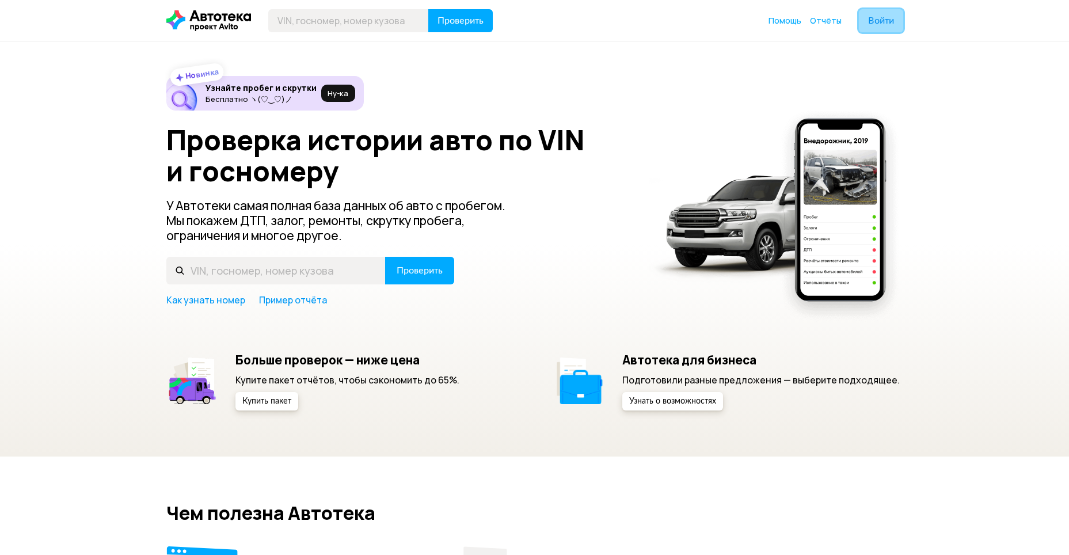
click at [883, 28] on button "Войти" at bounding box center [881, 20] width 44 height 23
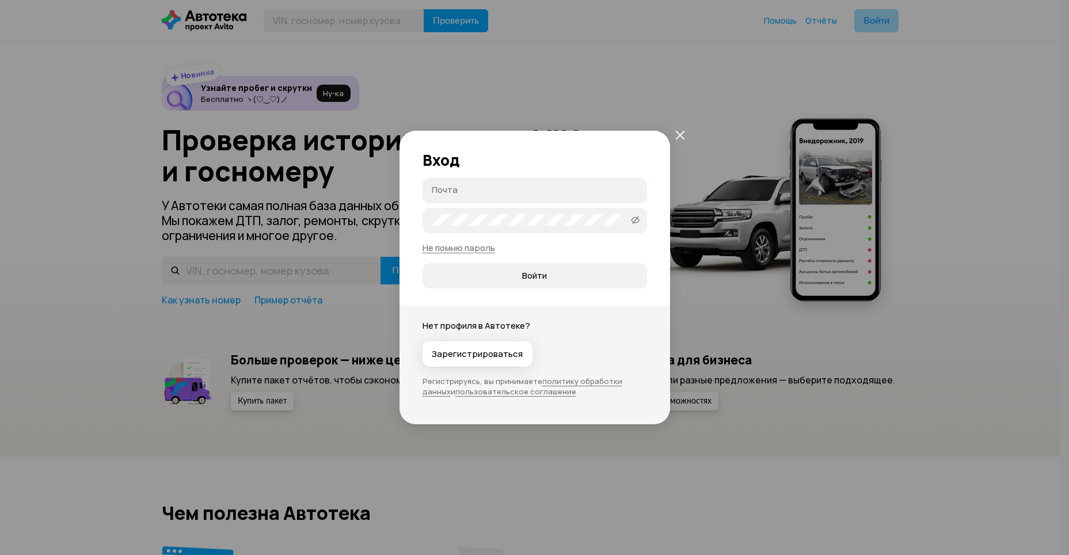
type input "[EMAIL_ADDRESS][DOMAIN_NAME]"
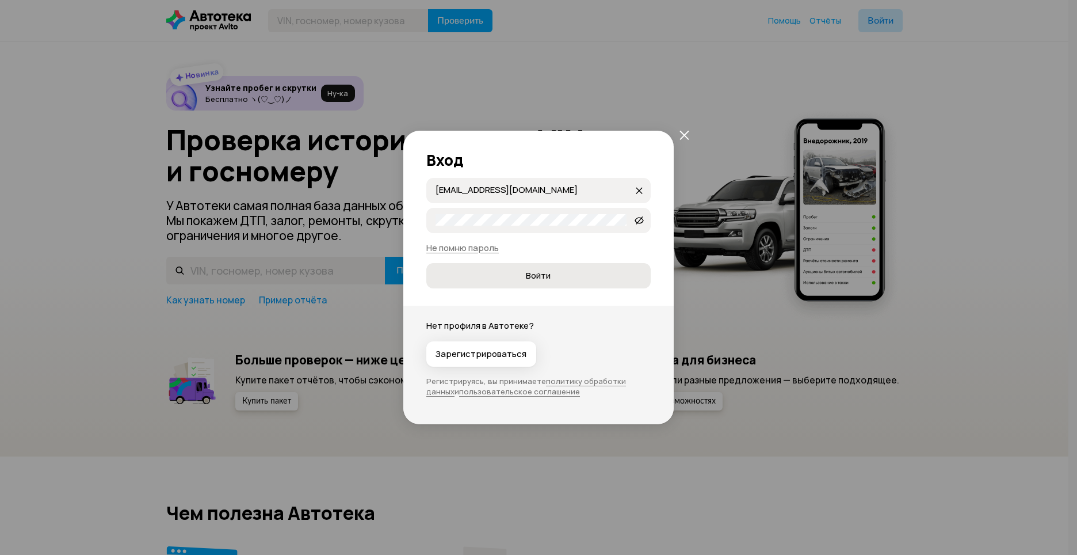
click at [554, 277] on span "Войти" at bounding box center [538, 276] width 205 height 12
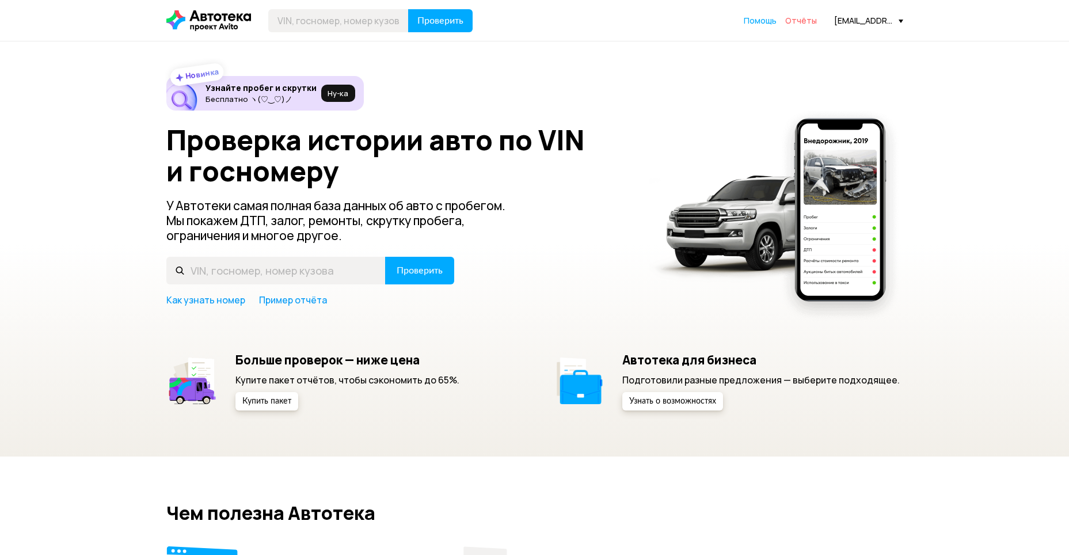
click at [806, 24] on span "Отчёты" at bounding box center [801, 20] width 32 height 11
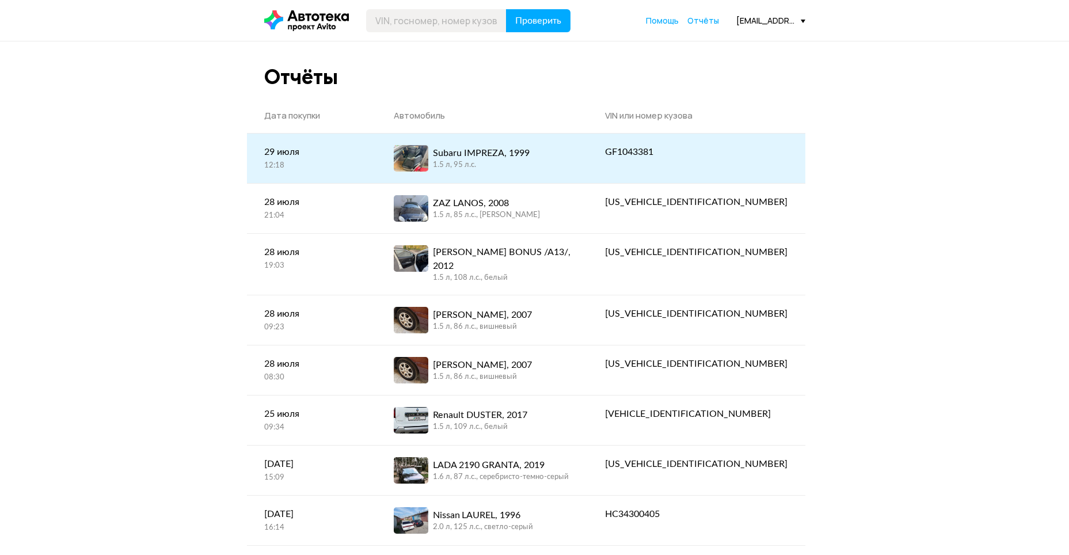
click at [696, 153] on div "GF1043381" at bounding box center [696, 152] width 182 height 14
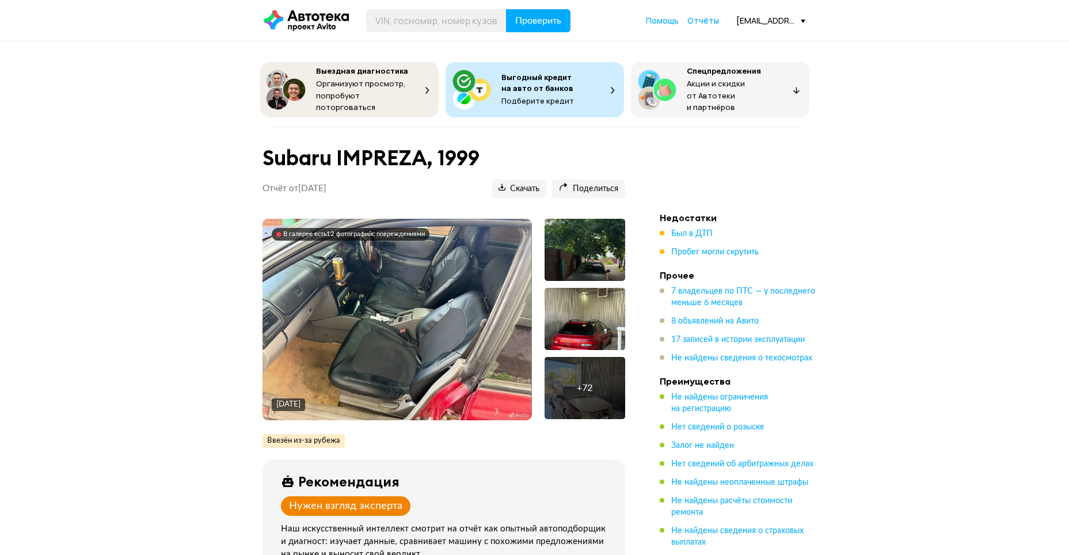
click at [588, 305] on div at bounding box center [584, 319] width 81 height 62
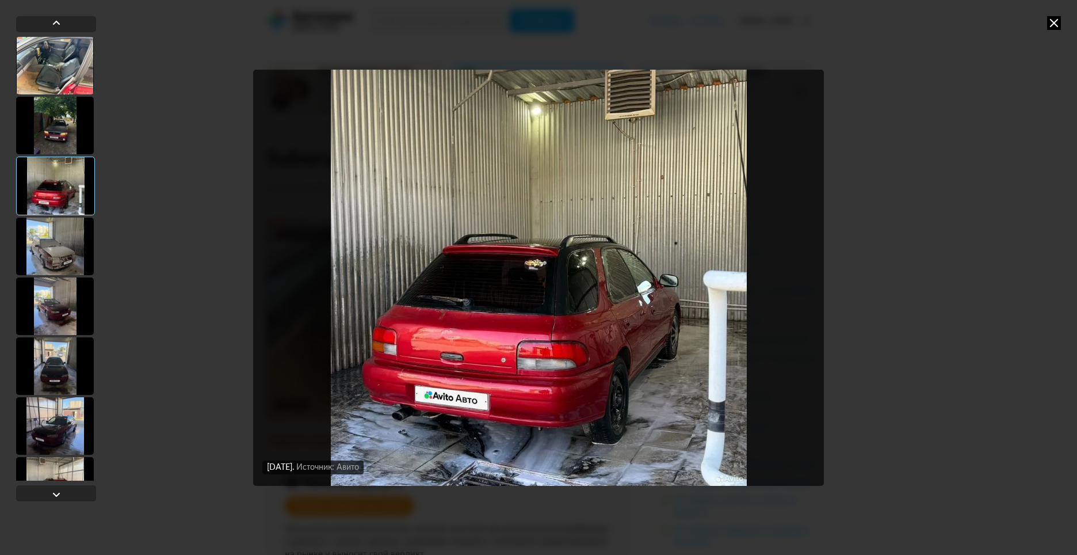
click at [72, 130] on div at bounding box center [55, 126] width 78 height 58
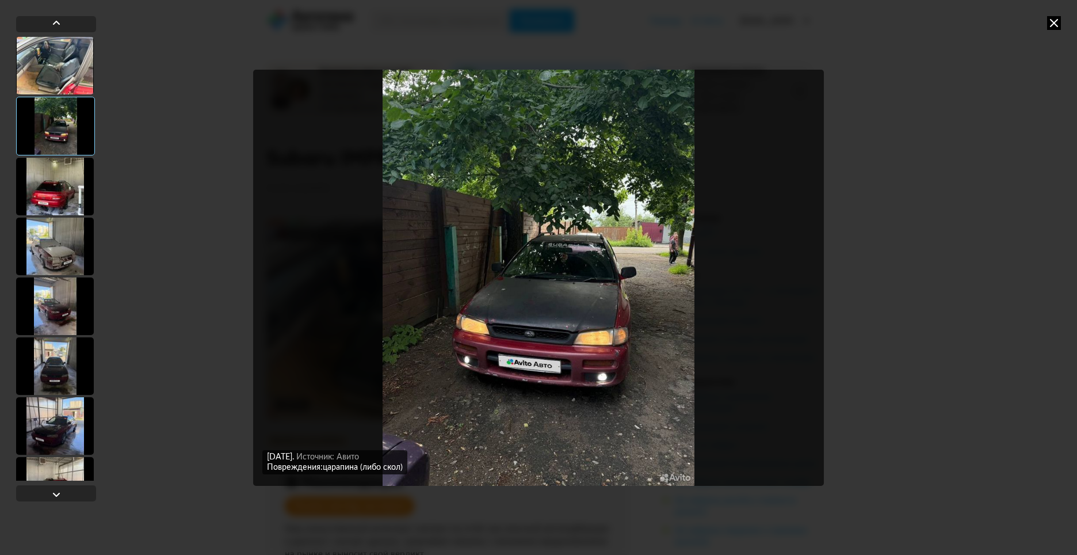
click at [67, 306] on div at bounding box center [55, 306] width 78 height 58
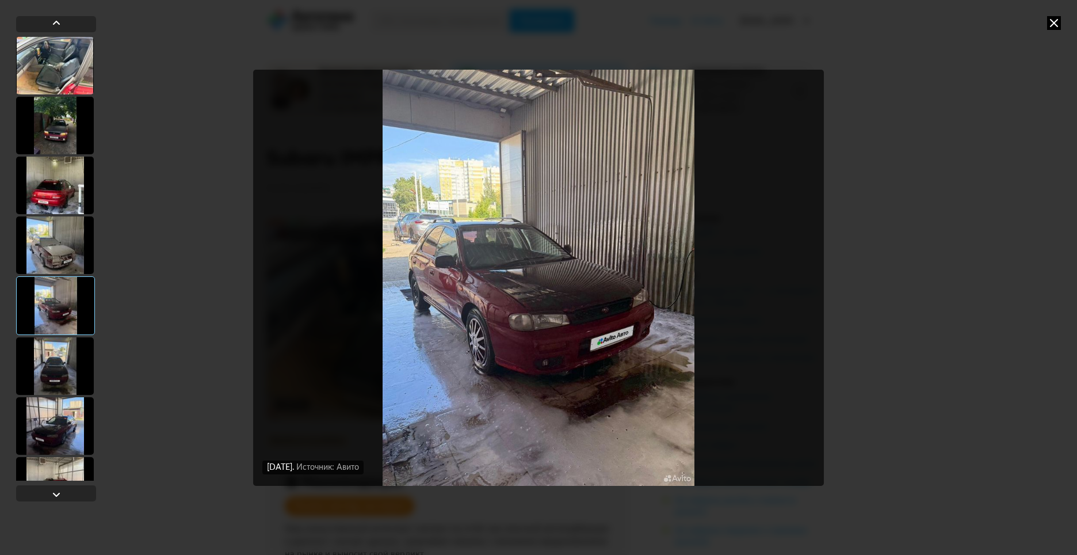
click at [60, 134] on div at bounding box center [55, 126] width 78 height 58
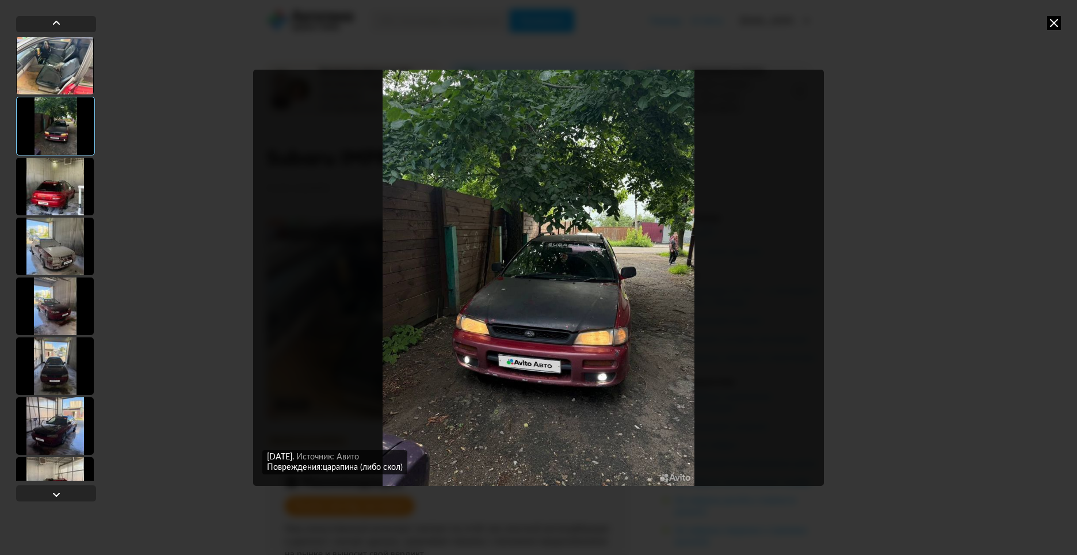
click at [60, 194] on div at bounding box center [55, 187] width 78 height 58
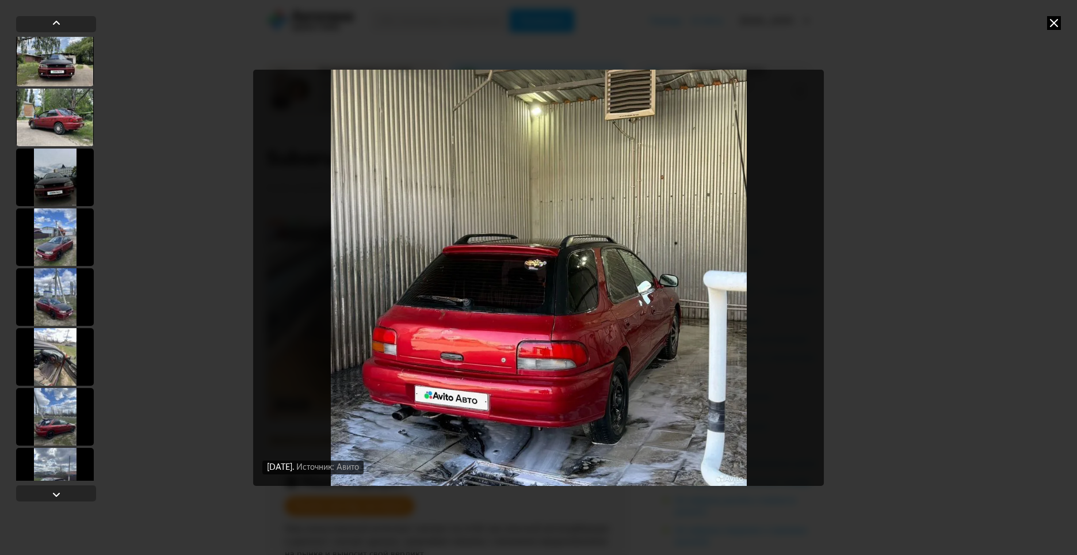
scroll to position [978, 0]
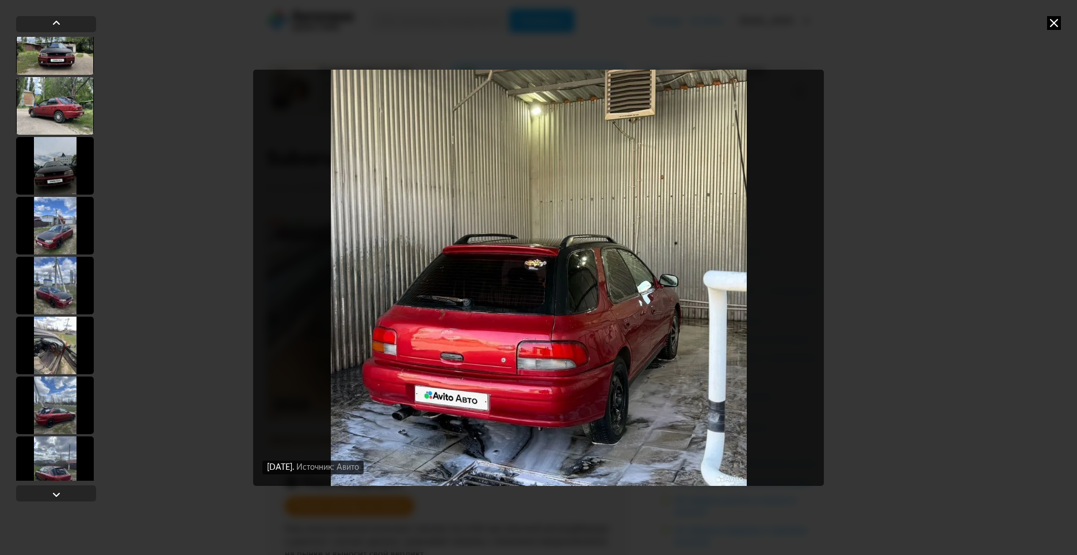
click at [50, 302] on div at bounding box center [55, 286] width 78 height 58
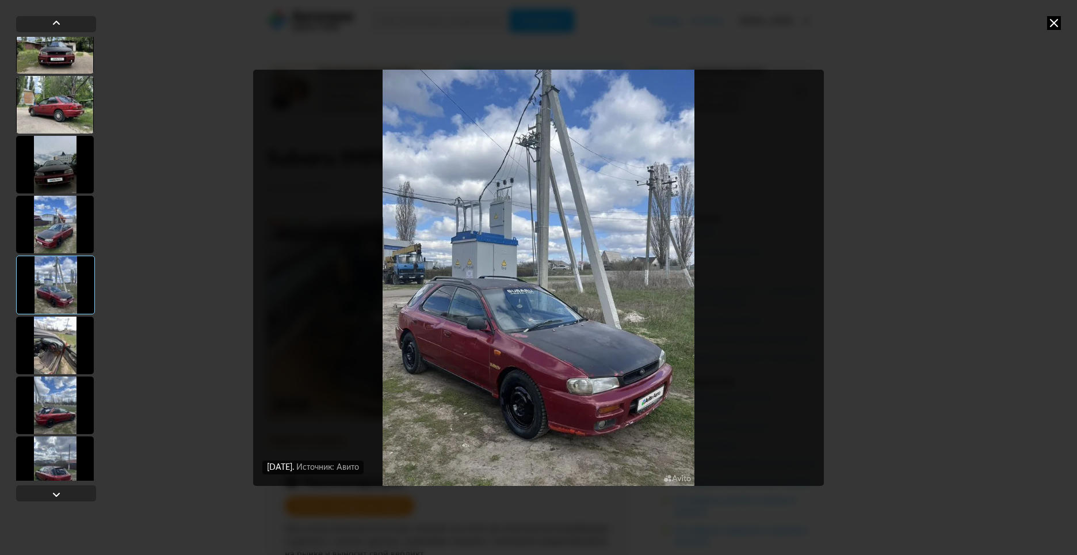
scroll to position [977, 0]
click at [52, 234] on div at bounding box center [55, 226] width 78 height 58
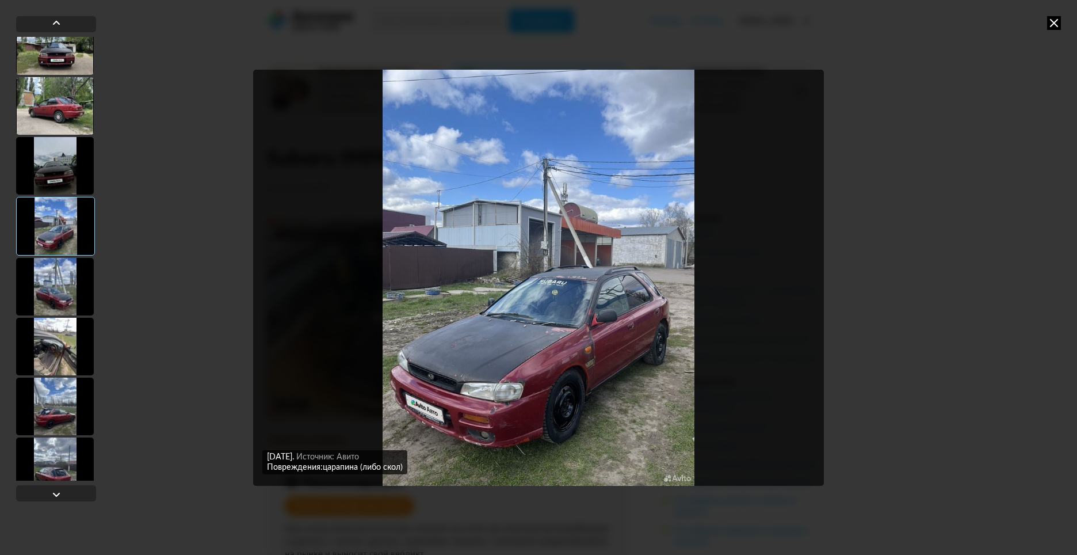
scroll to position [1438, 0]
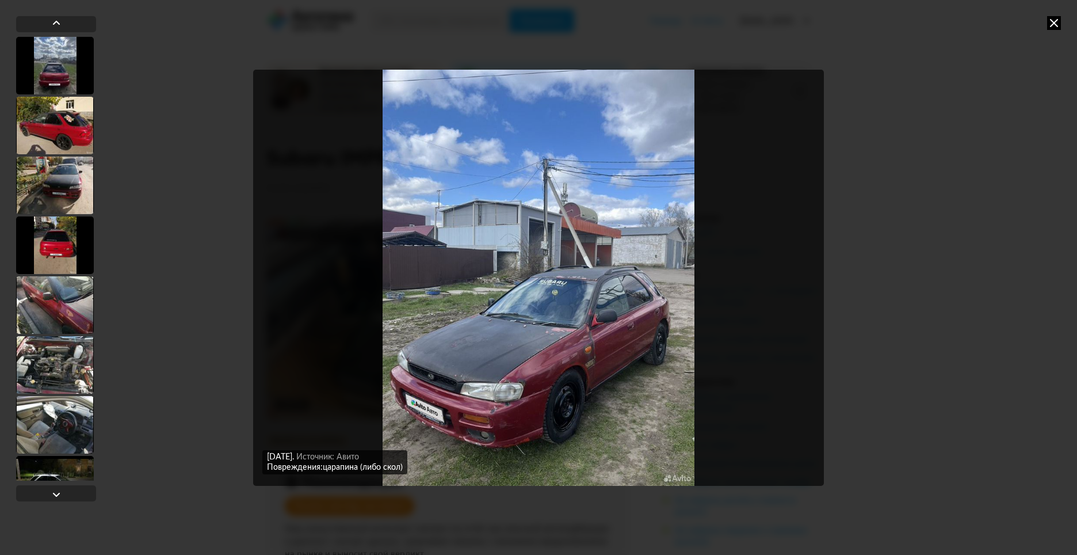
click at [77, 304] on div at bounding box center [55, 305] width 78 height 58
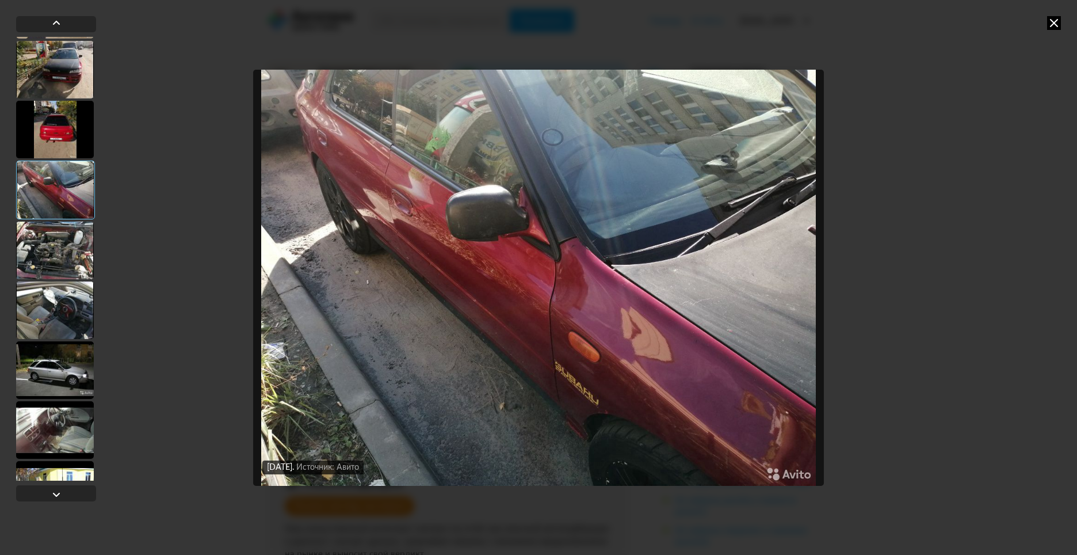
scroll to position [1724, 0]
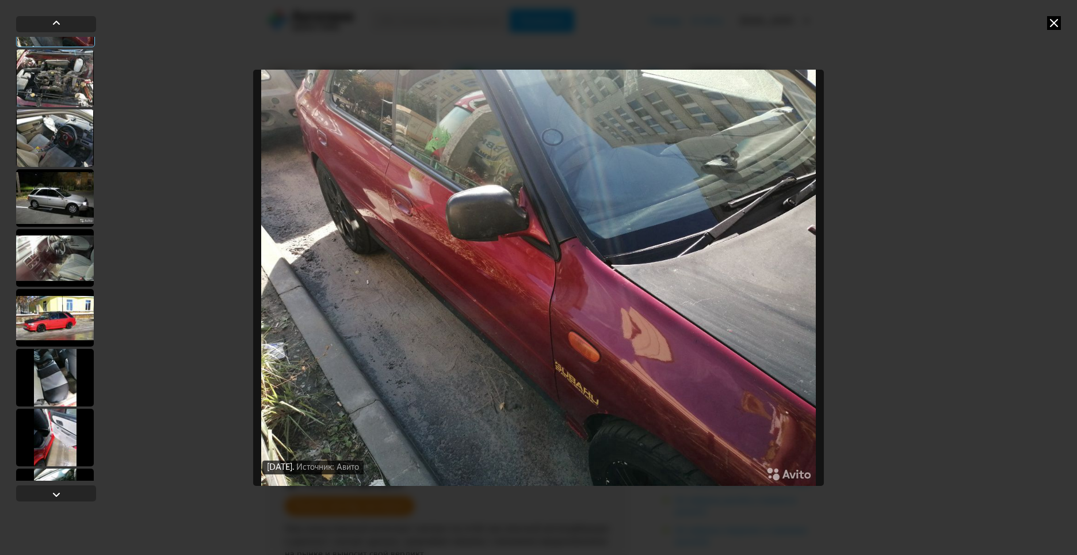
click at [71, 318] on div at bounding box center [55, 318] width 78 height 58
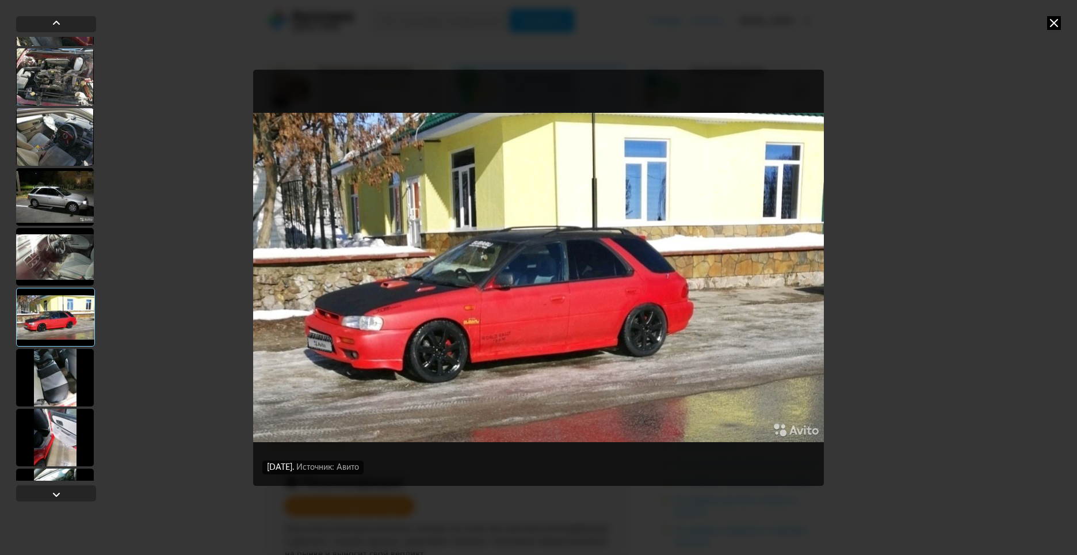
click at [67, 258] on div at bounding box center [55, 257] width 78 height 58
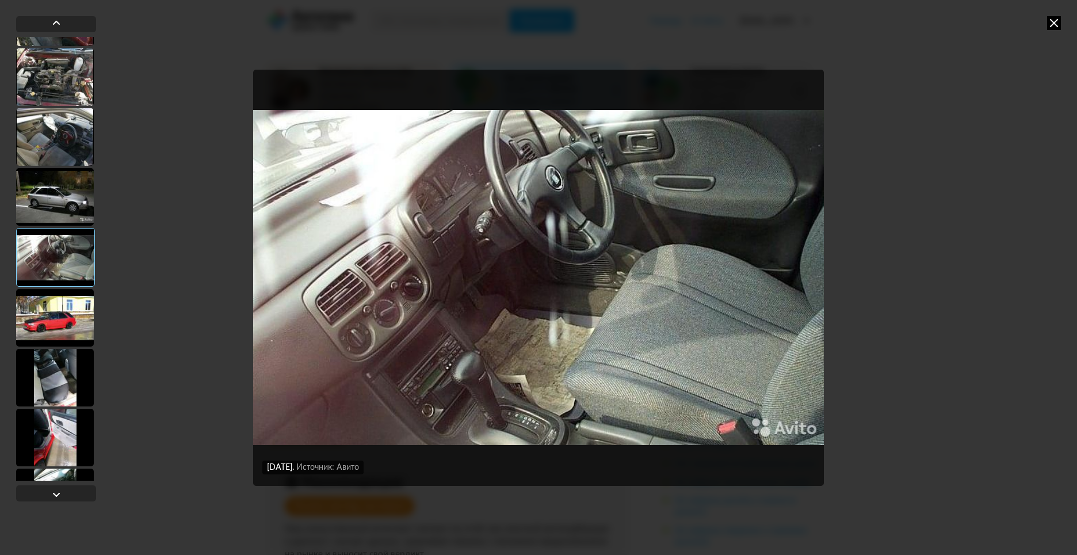
click at [70, 201] on div at bounding box center [55, 197] width 78 height 58
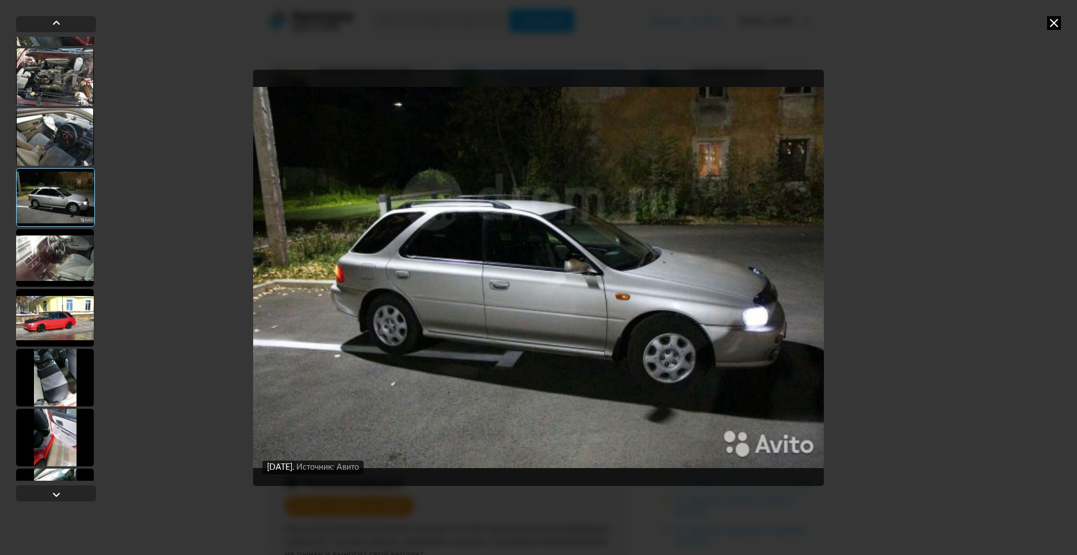
click at [67, 142] on div at bounding box center [55, 137] width 78 height 58
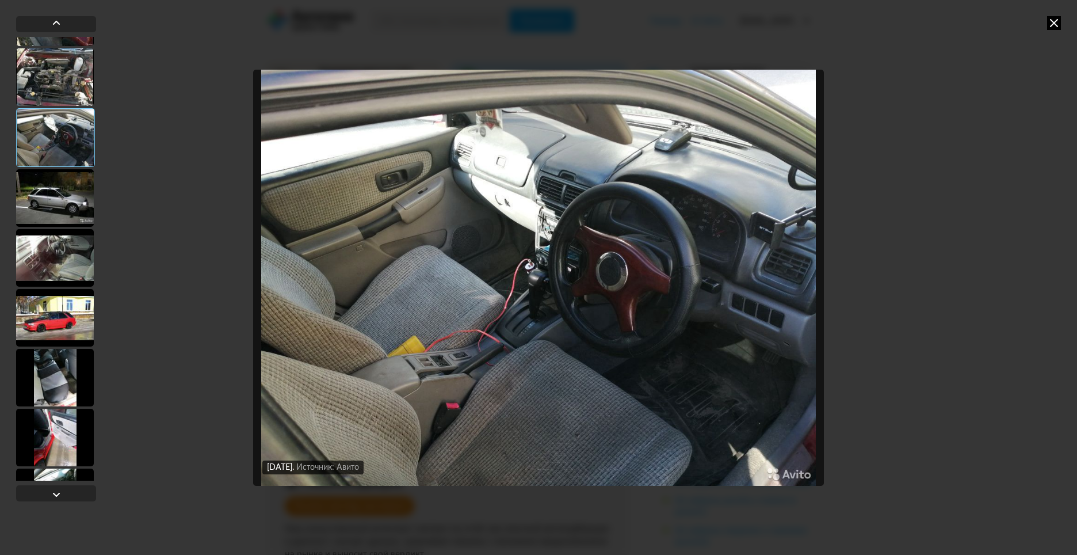
click at [50, 401] on div at bounding box center [55, 378] width 78 height 58
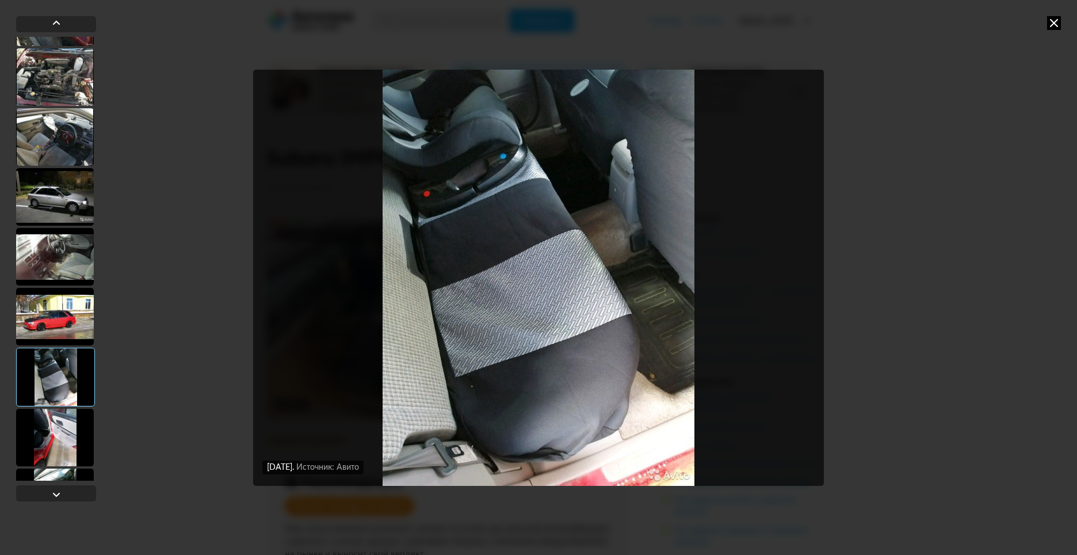
click at [60, 445] on div at bounding box center [55, 438] width 78 height 58
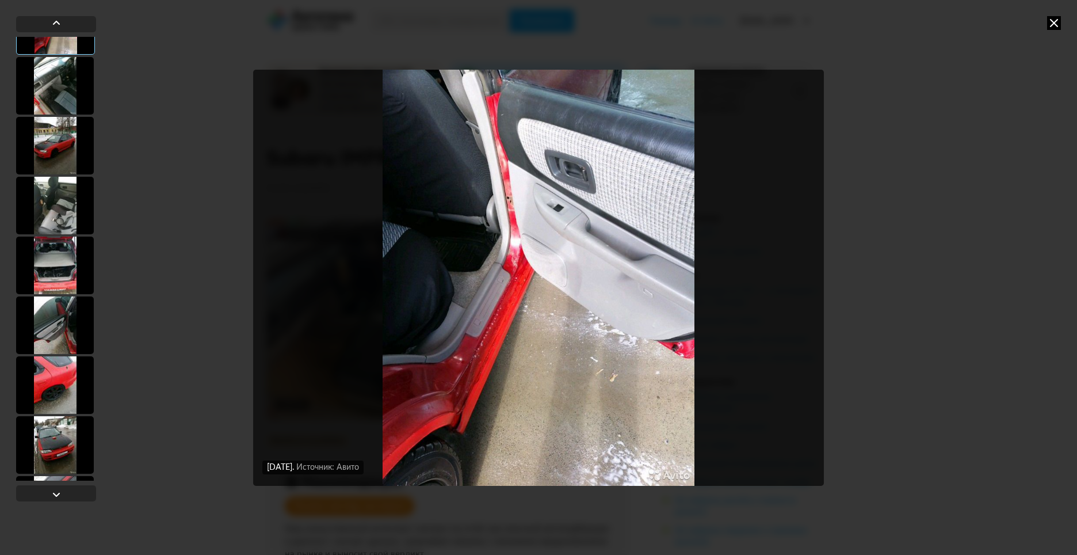
scroll to position [1954, 0]
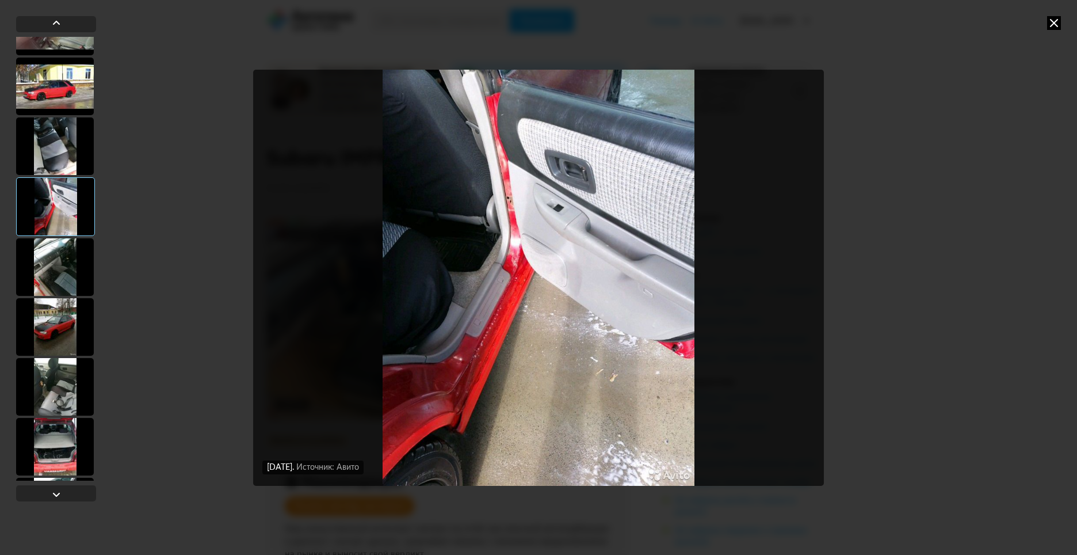
click at [58, 333] on div at bounding box center [55, 327] width 78 height 58
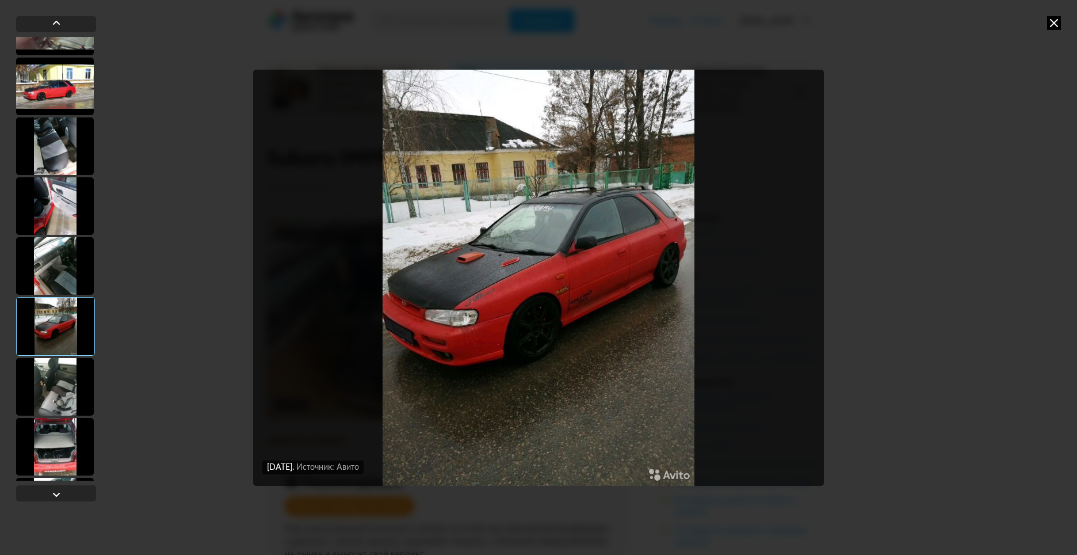
click at [61, 384] on div at bounding box center [55, 387] width 78 height 58
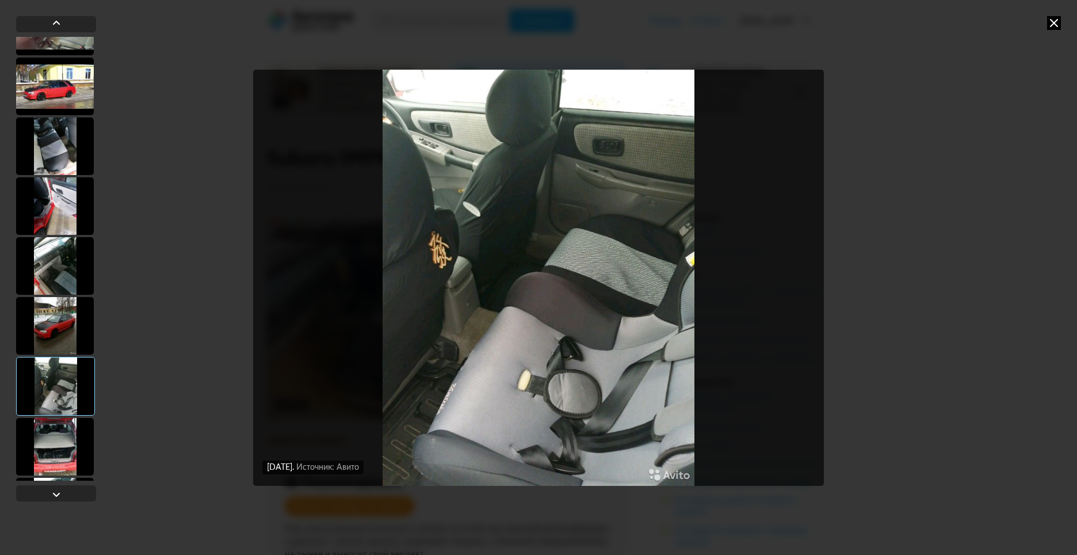
click at [65, 434] on div at bounding box center [55, 447] width 78 height 58
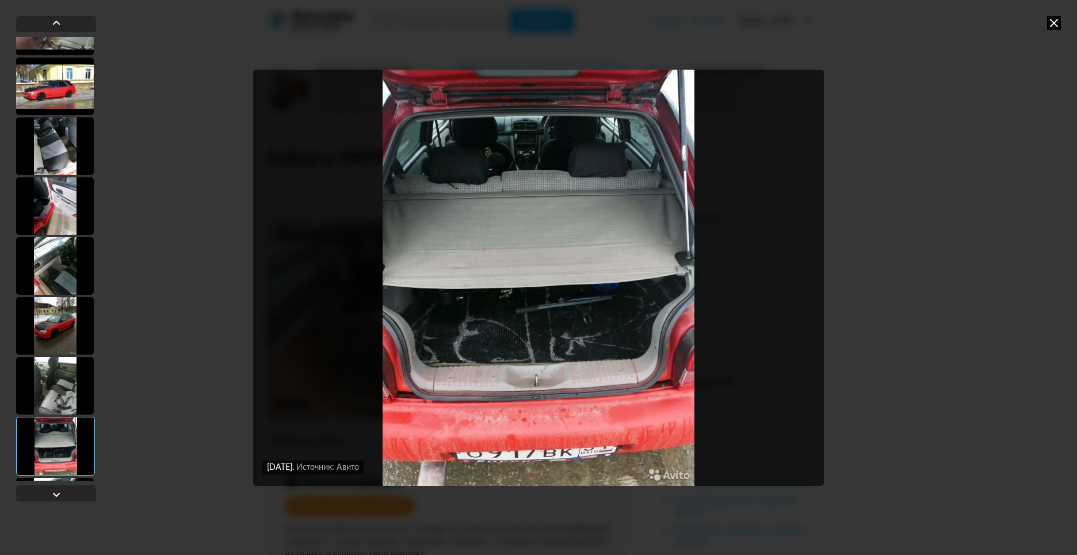
scroll to position [2127, 0]
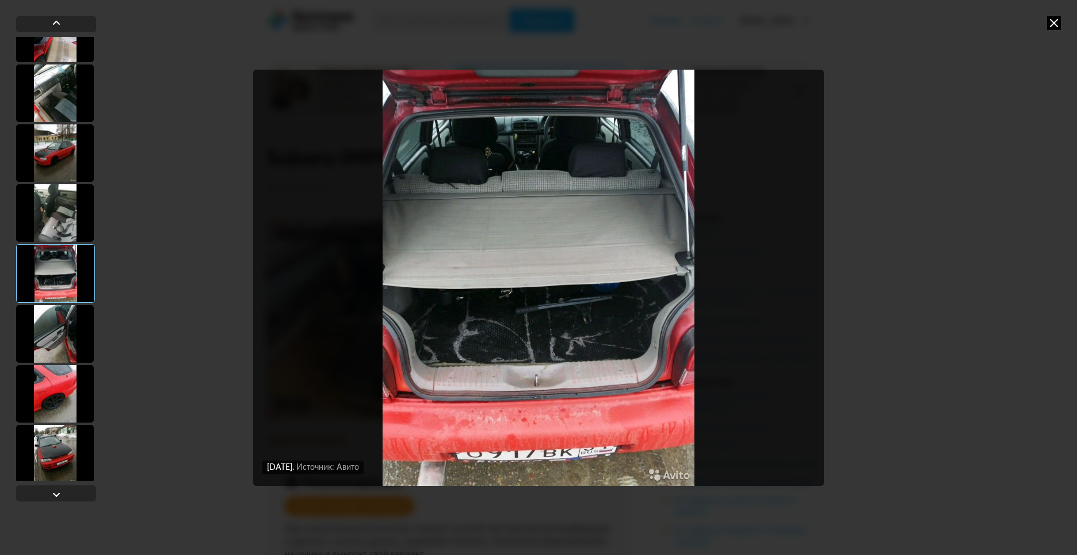
click at [62, 335] on div at bounding box center [55, 334] width 78 height 58
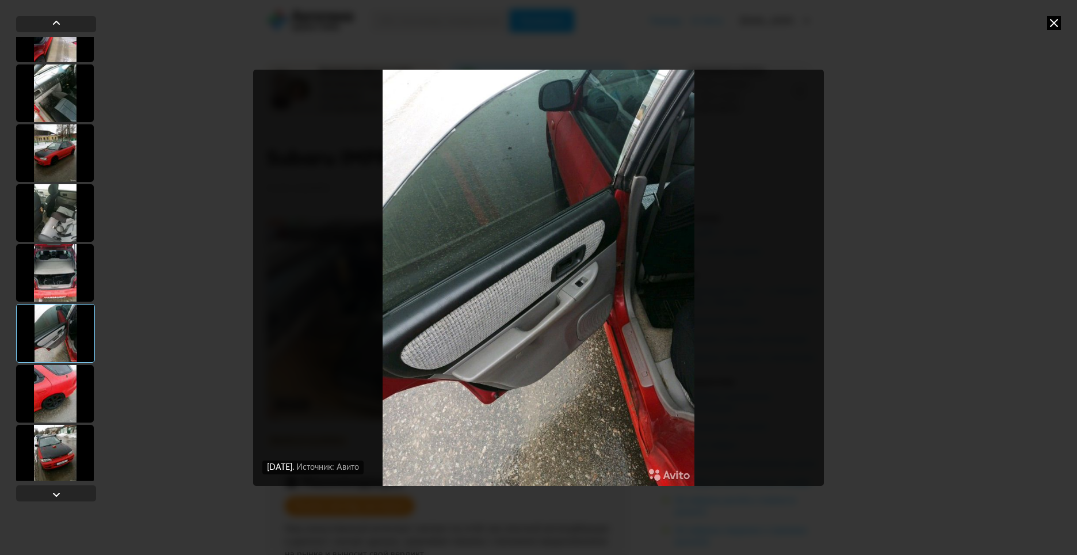
click at [57, 393] on div at bounding box center [55, 394] width 78 height 58
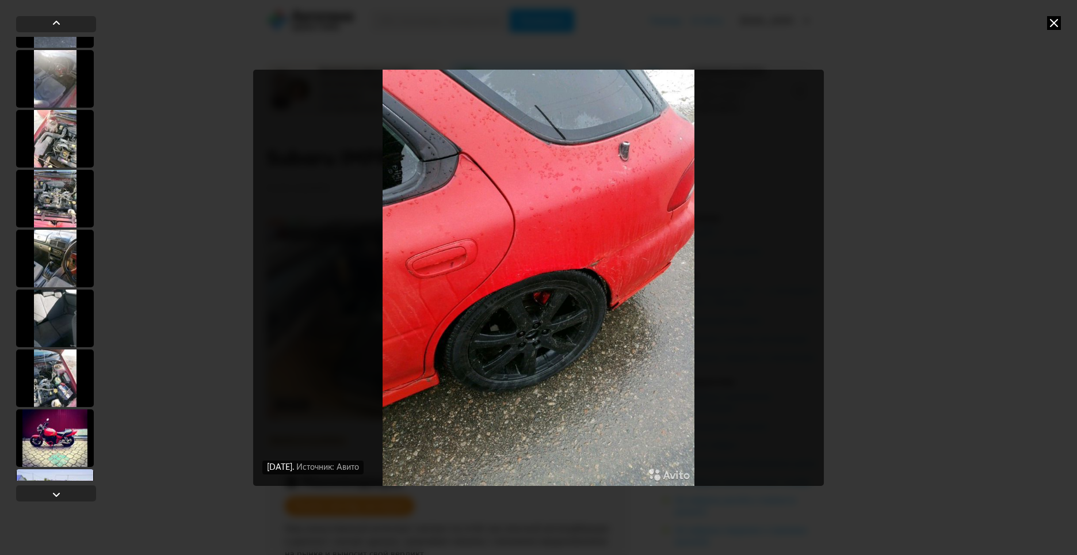
scroll to position [3911, 0]
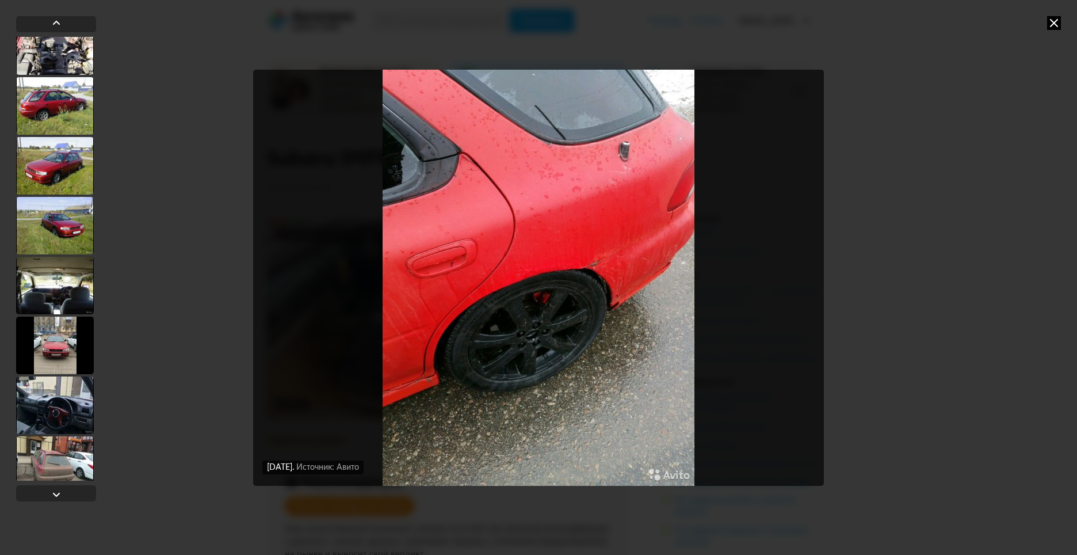
click at [54, 220] on div at bounding box center [55, 226] width 78 height 58
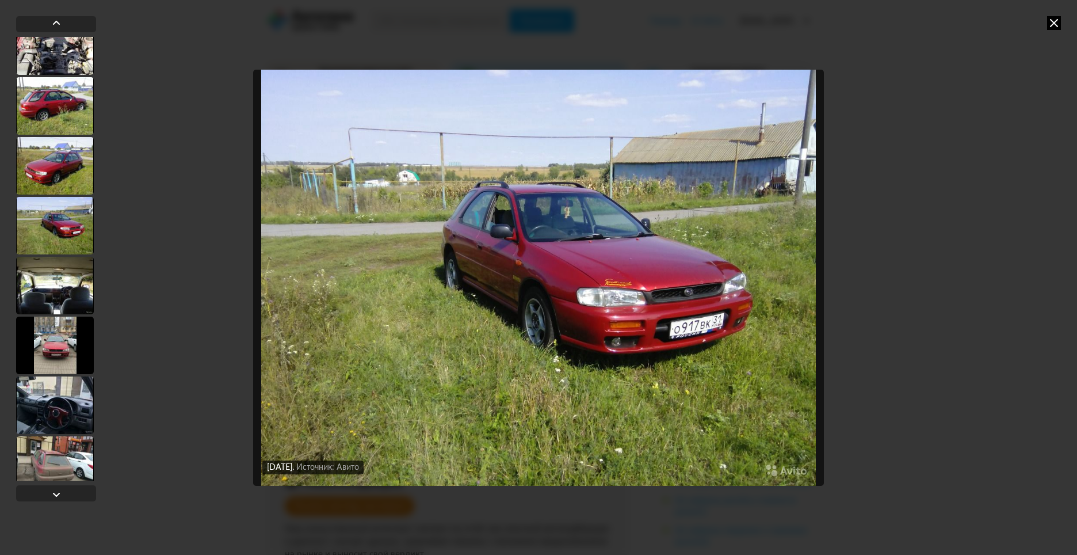
scroll to position [3910, 0]
click at [68, 348] on div at bounding box center [55, 347] width 78 height 58
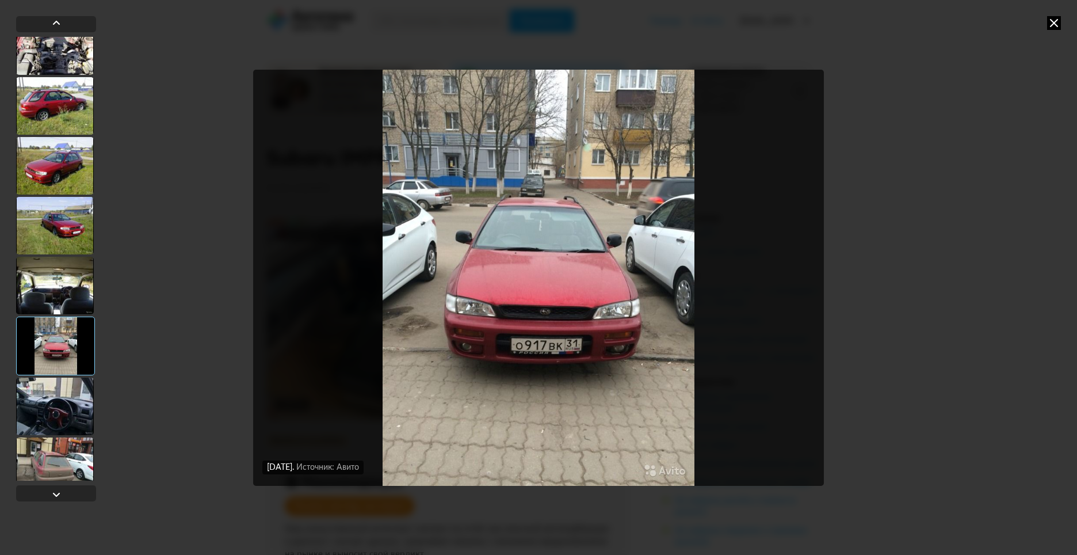
click at [73, 399] on div at bounding box center [55, 407] width 78 height 58
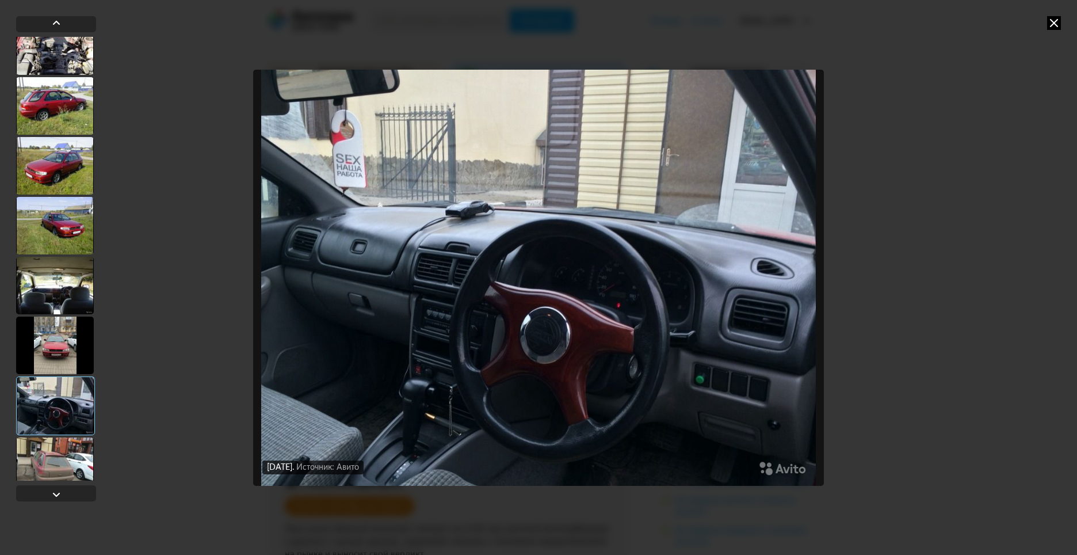
click at [68, 450] on div at bounding box center [55, 466] width 78 height 58
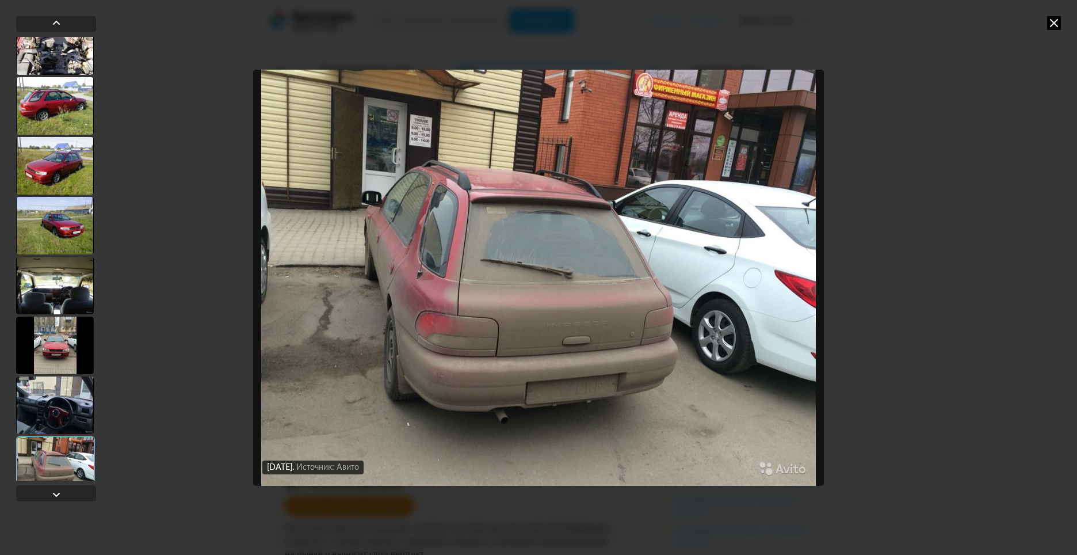
scroll to position [4046, 0]
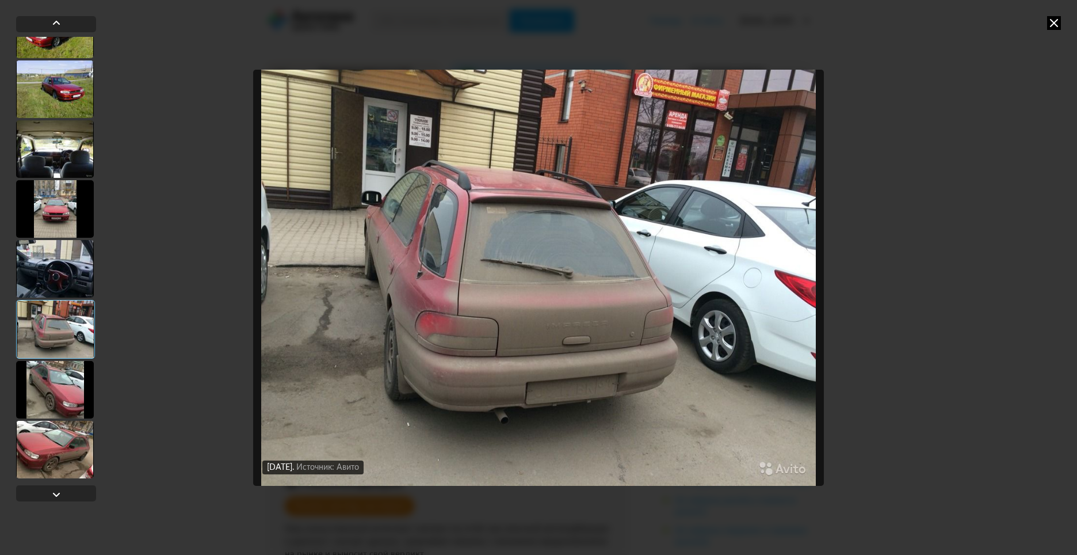
click at [68, 414] on div at bounding box center [55, 390] width 78 height 58
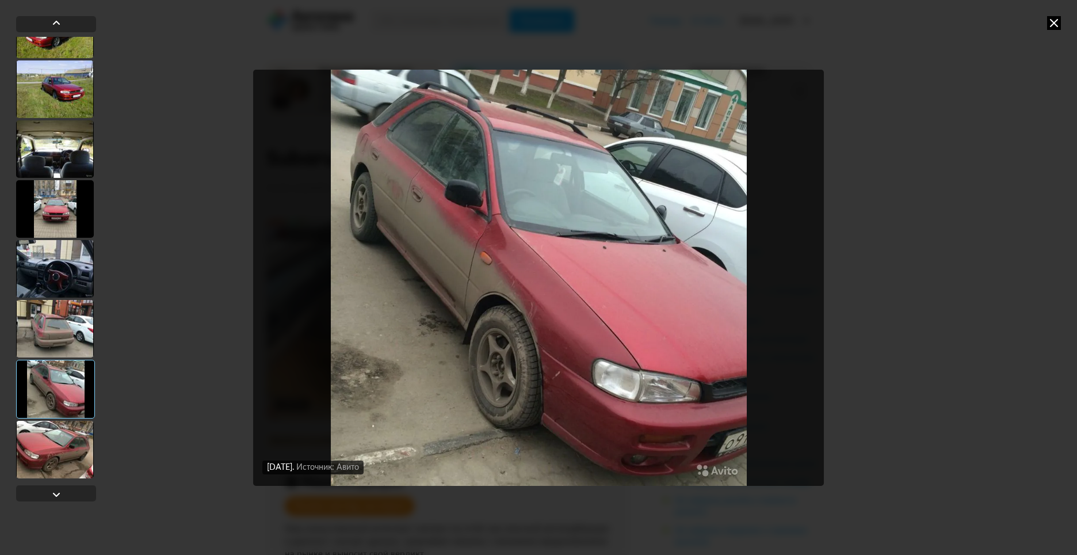
click at [68, 439] on div at bounding box center [55, 450] width 78 height 58
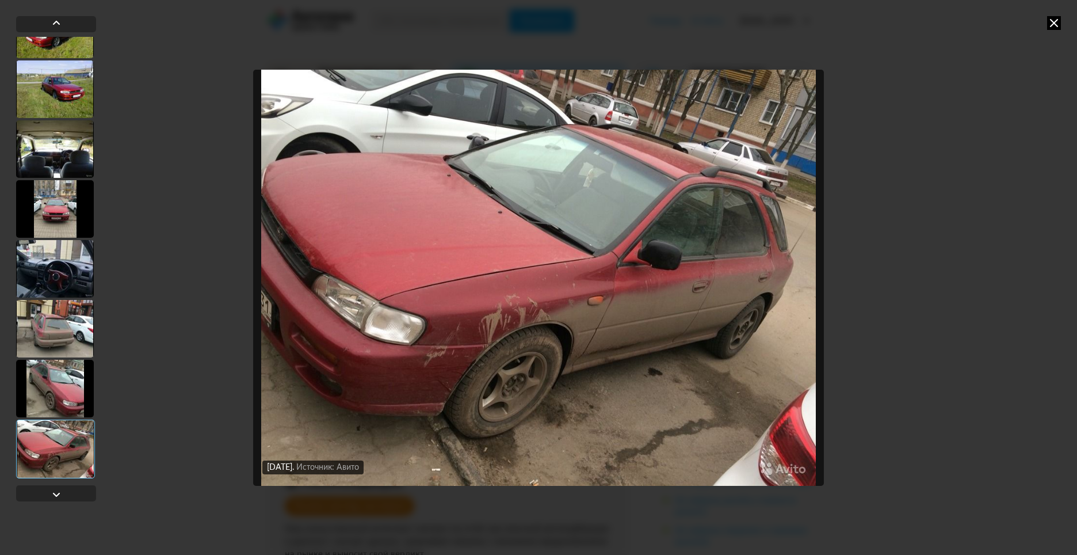
click at [1048, 26] on icon at bounding box center [1054, 23] width 14 height 14
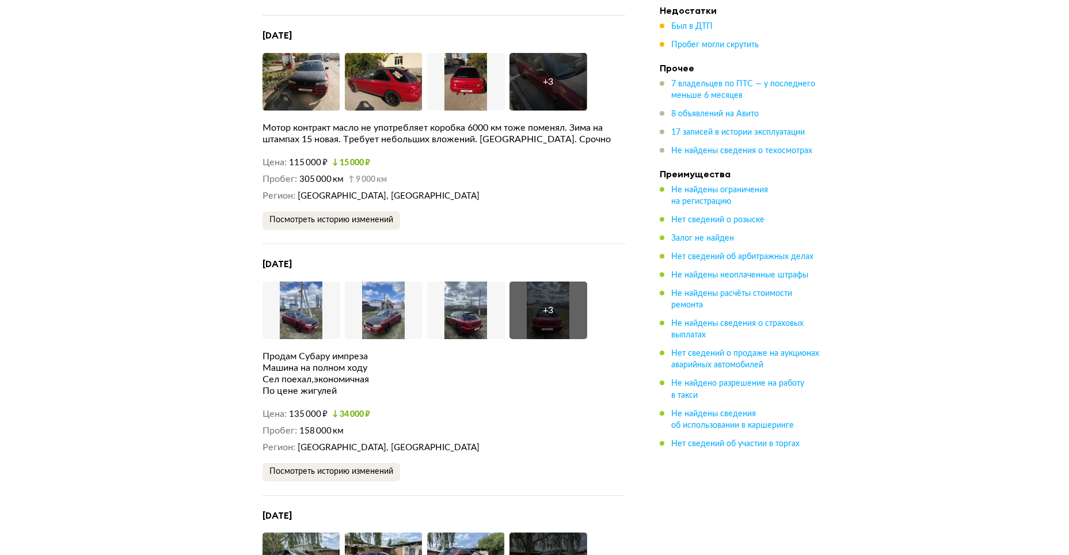
scroll to position [3874, 0]
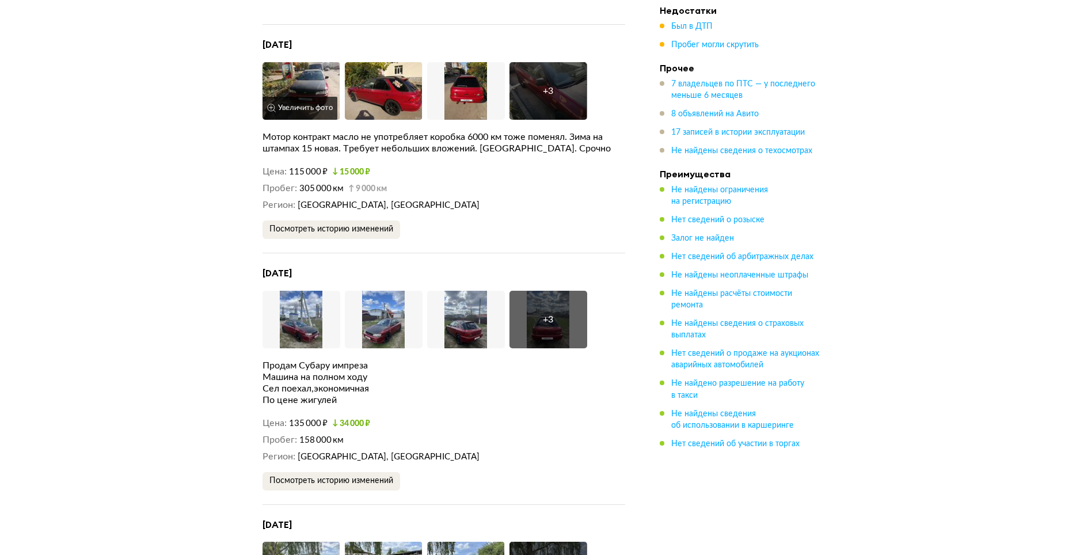
click at [314, 83] on img at bounding box center [301, 91] width 78 height 58
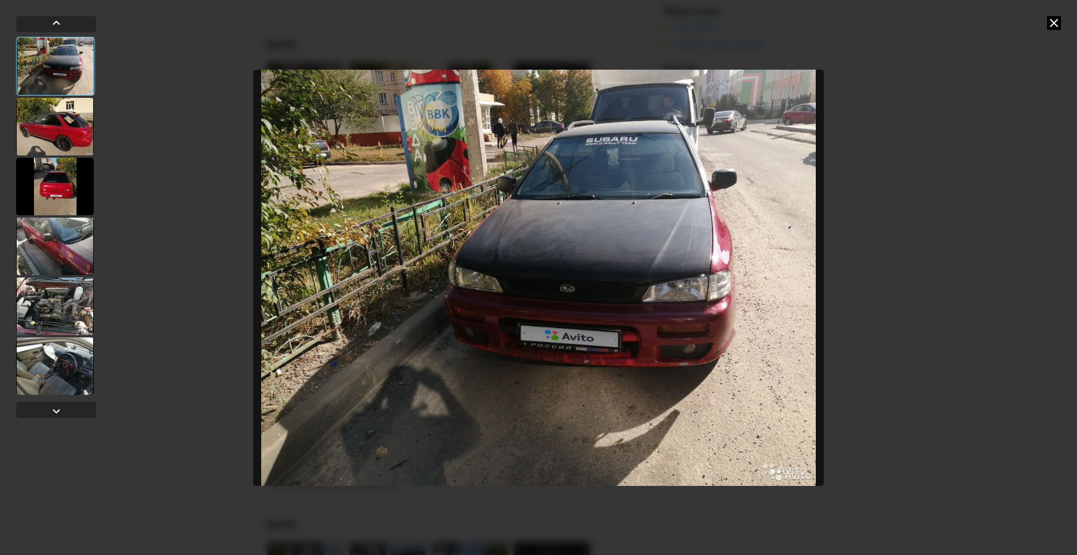
click at [1024, 96] on div at bounding box center [538, 277] width 1077 height 555
click at [75, 131] on div at bounding box center [55, 127] width 78 height 58
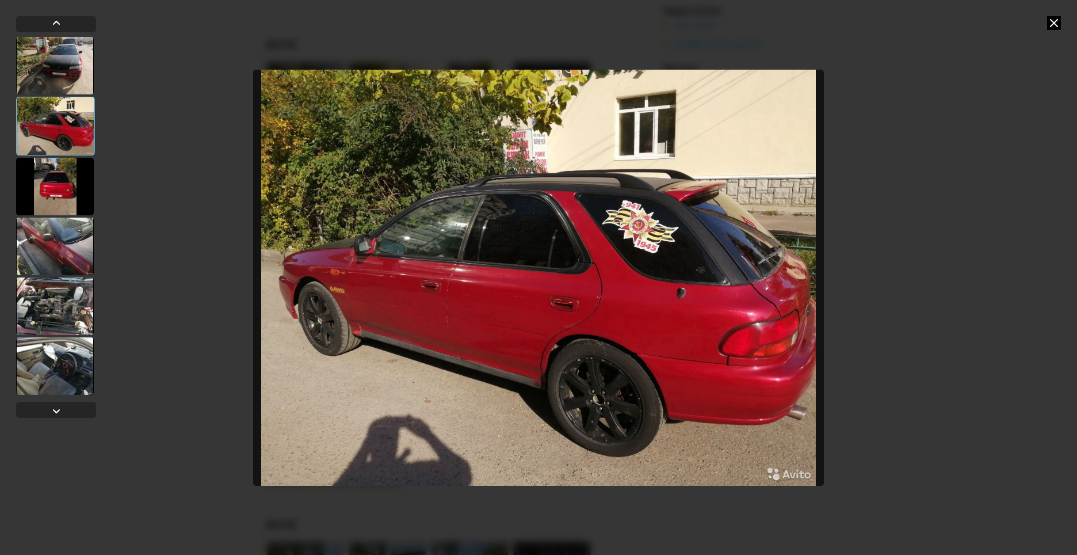
click at [1057, 22] on icon at bounding box center [1054, 23] width 14 height 14
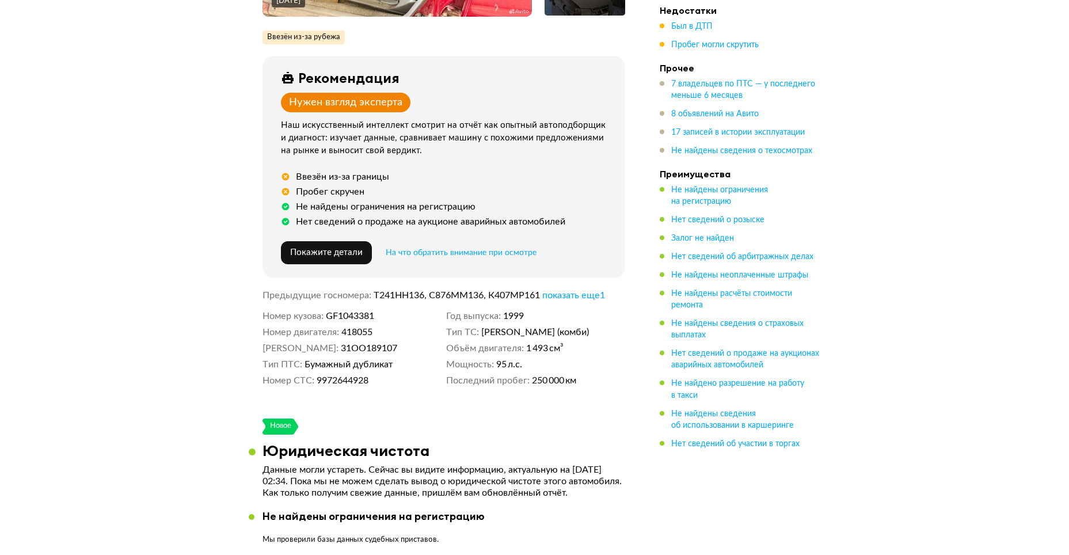
scroll to position [0, 0]
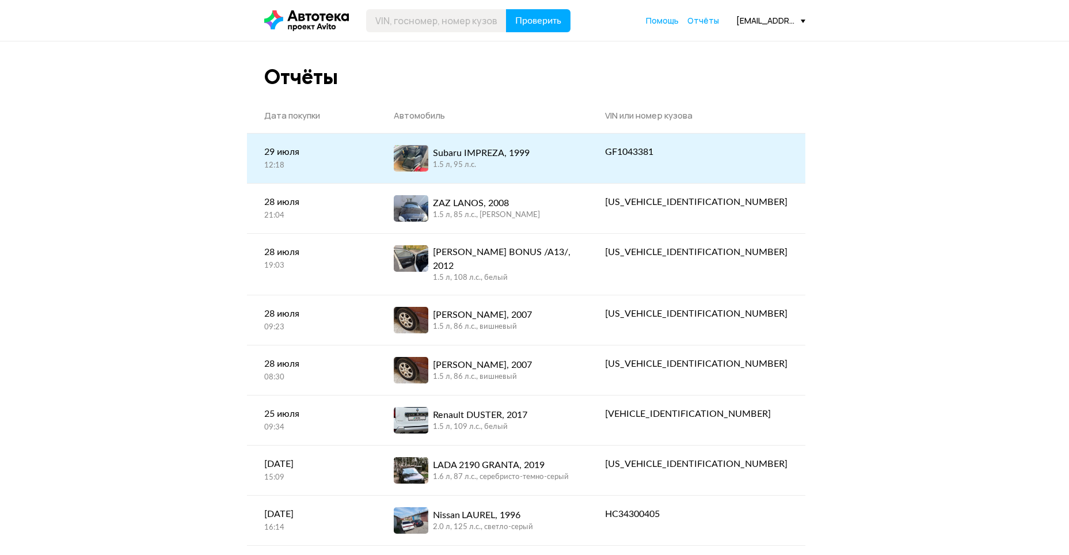
click at [695, 153] on div "GF1043381" at bounding box center [696, 152] width 182 height 14
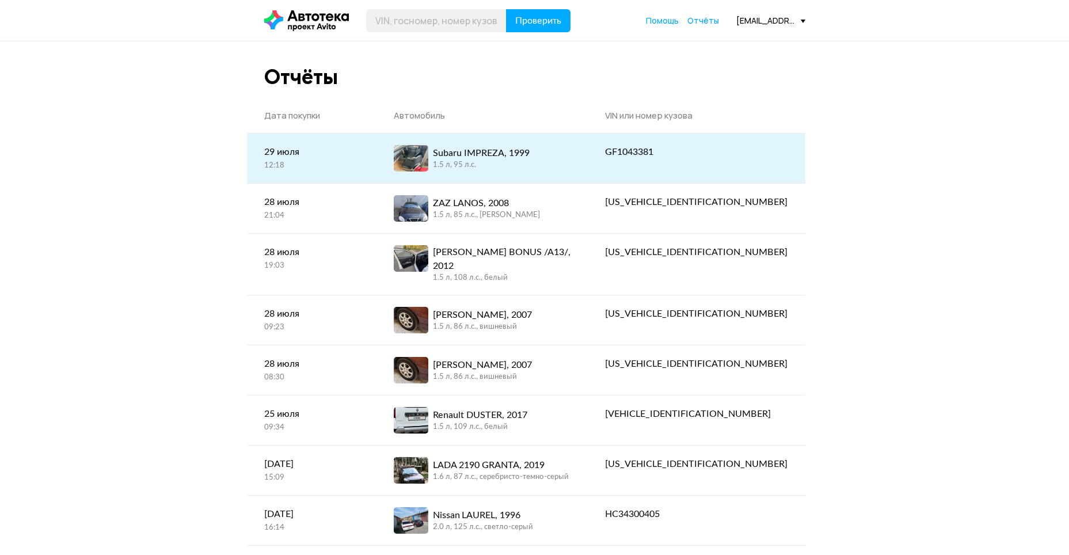
click at [712, 157] on div "GF1043381" at bounding box center [696, 152] width 182 height 14
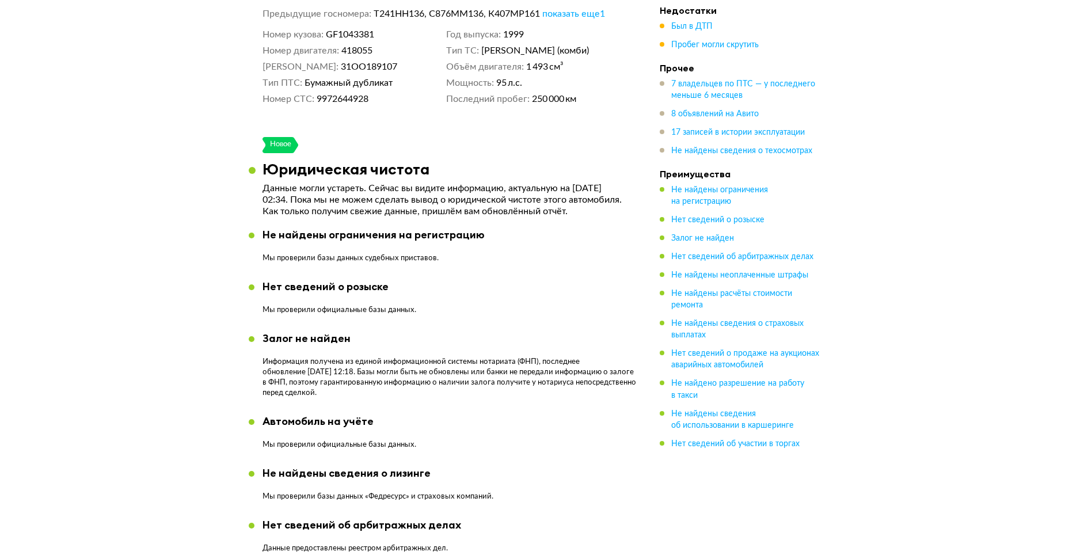
scroll to position [591, 0]
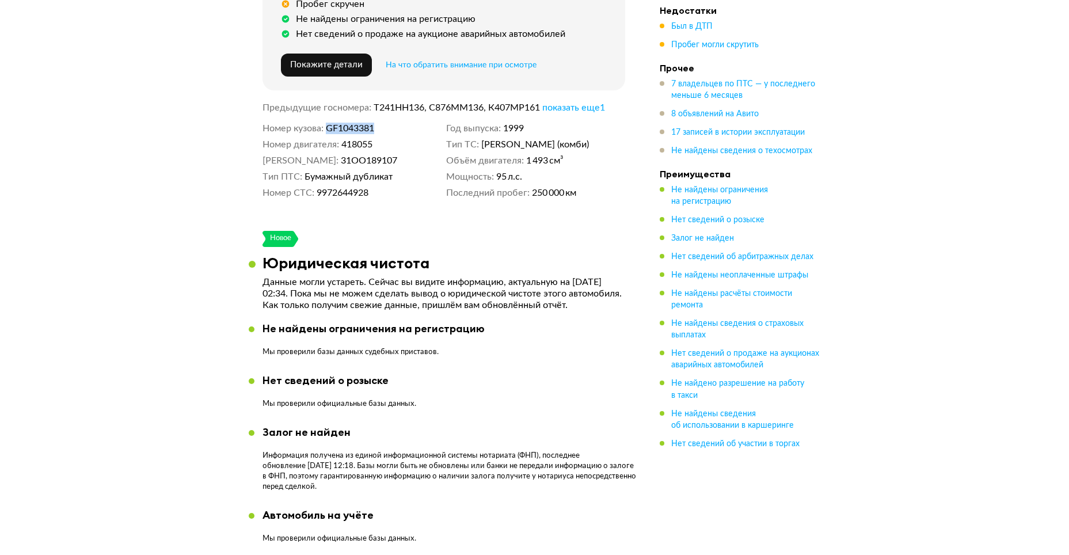
drag, startPoint x: 379, startPoint y: 123, endPoint x: 330, endPoint y: 125, distance: 49.0
click at [330, 125] on dd "GF1043381" at bounding box center [384, 129] width 116 height 12
copy span "GF1043381"
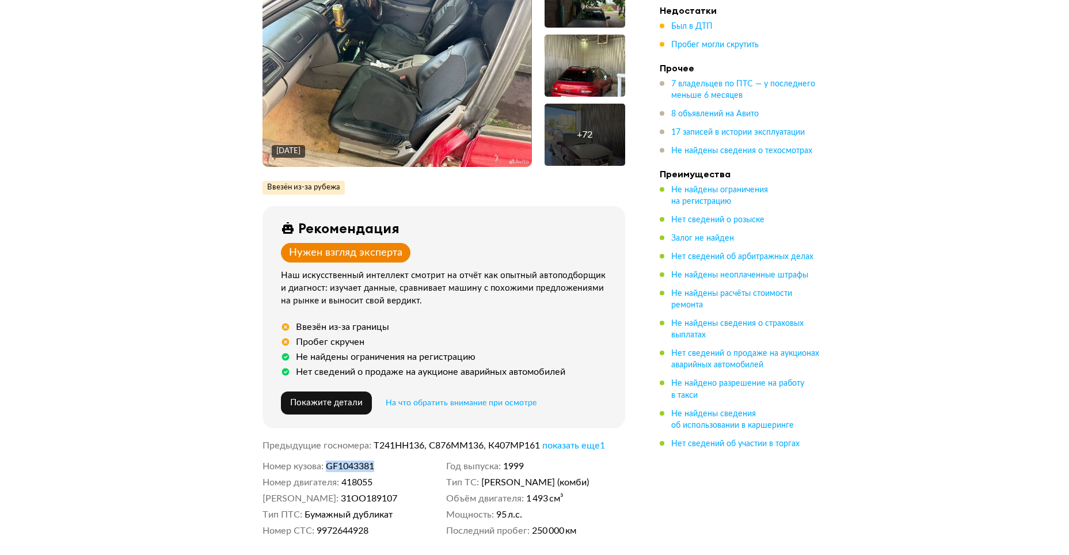
scroll to position [0, 0]
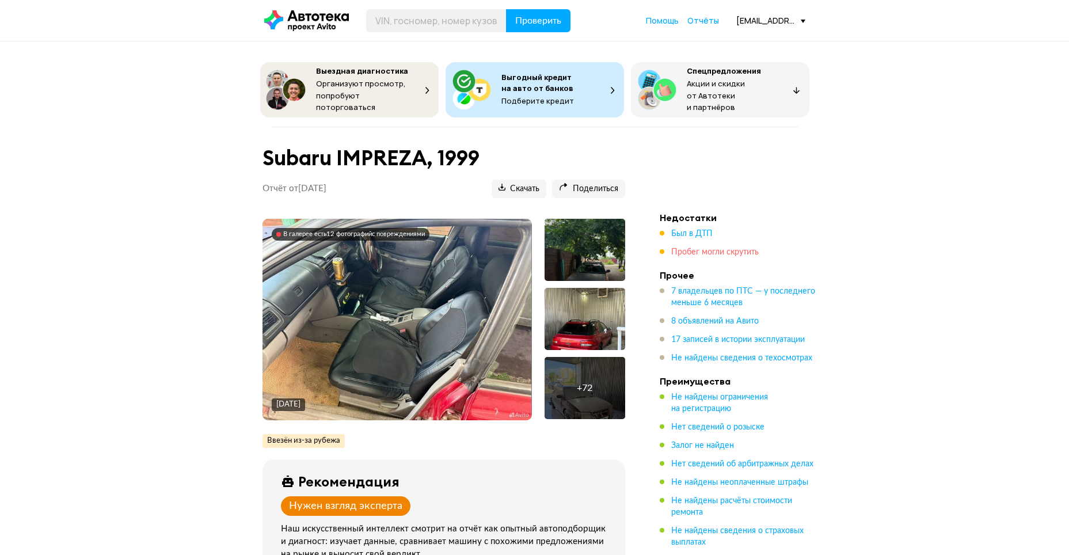
click at [726, 248] on span "Пробег могли скрутить" at bounding box center [714, 252] width 87 height 8
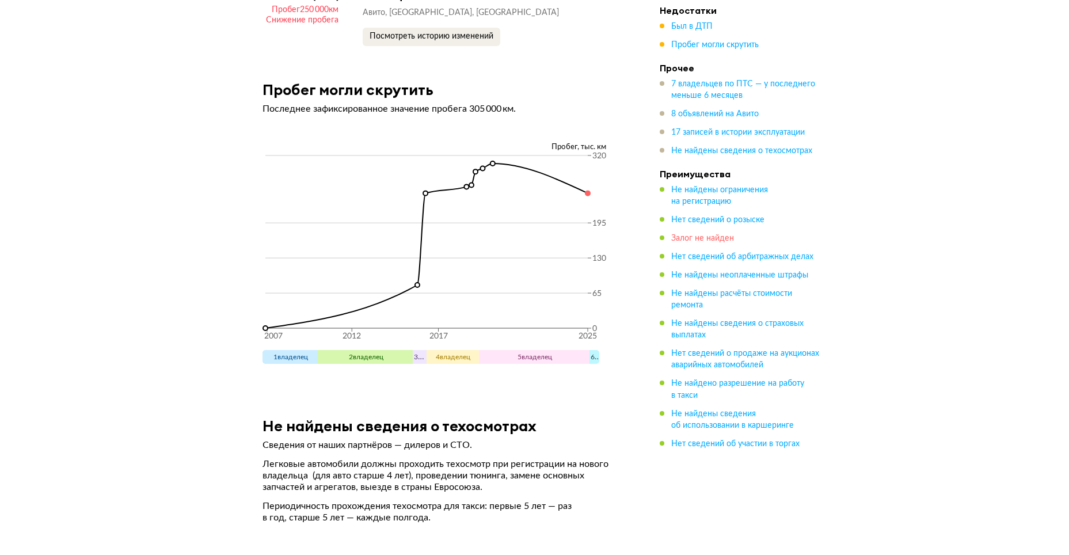
scroll to position [7097, 0]
